Goal: Task Accomplishment & Management: Manage account settings

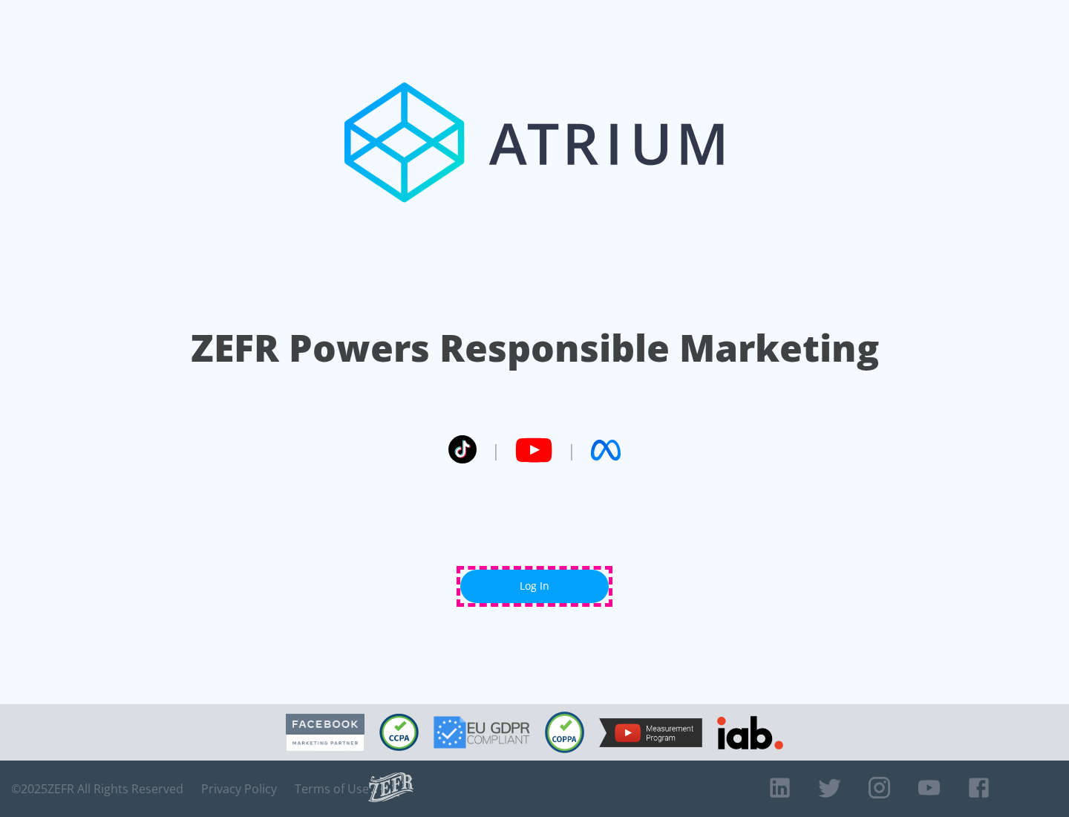
click at [535, 586] on link "Log In" at bounding box center [534, 586] width 149 height 33
